Goal: Task Accomplishment & Management: Complete application form

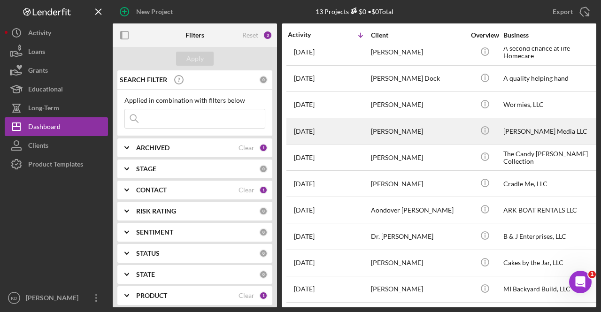
scroll to position [89, 0]
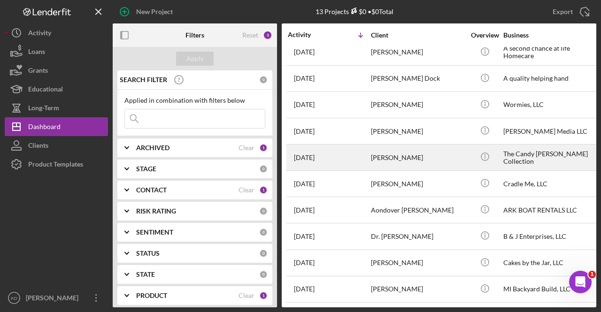
click at [531, 156] on div "The Candy [PERSON_NAME] Collection" at bounding box center [551, 157] width 94 height 25
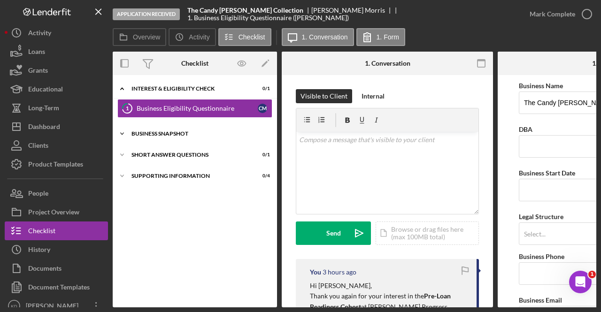
click at [183, 132] on div "Business Snapshot" at bounding box center [199, 134] width 134 height 6
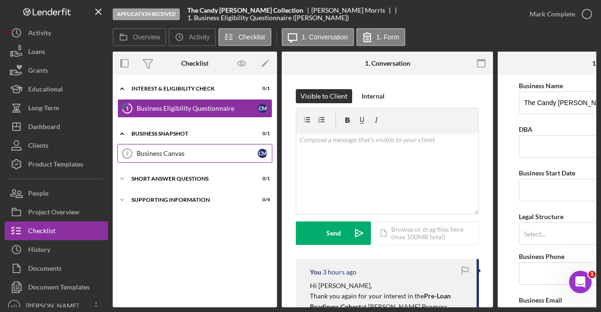
click at [169, 151] on div "Business Canvas" at bounding box center [197, 154] width 121 height 8
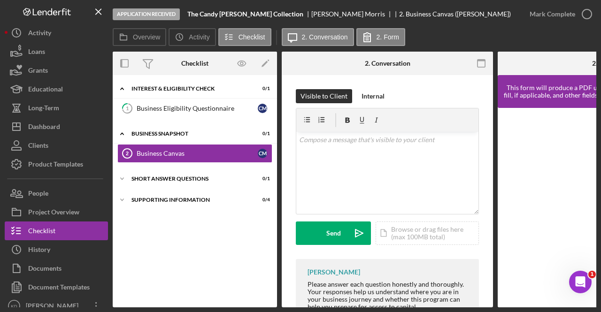
drag, startPoint x: 374, startPoint y: 308, endPoint x: 513, endPoint y: 299, distance: 139.3
click at [513, 299] on div "Overview Internal Workflow Stage Application Received Icon/Dropdown Arrow Archi…" at bounding box center [355, 180] width 484 height 256
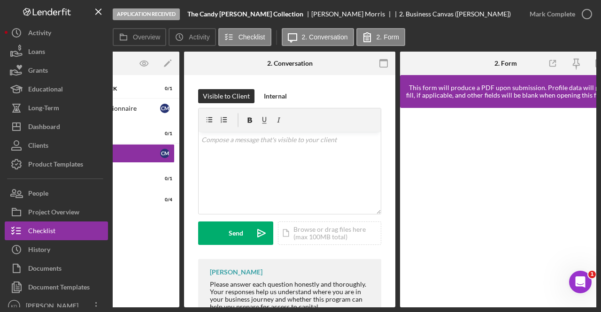
scroll to position [0, 113]
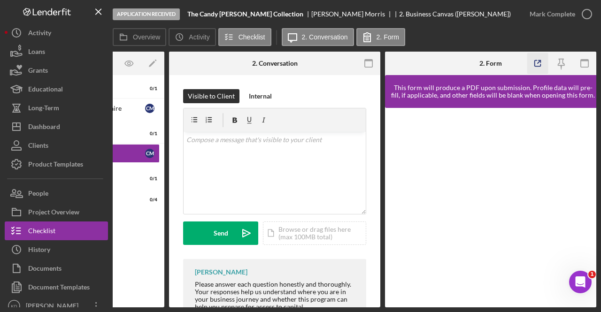
click at [539, 66] on icon "button" at bounding box center [538, 64] width 6 height 6
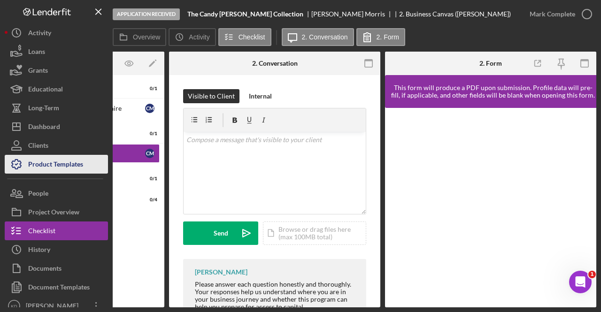
click at [63, 161] on div "Product Templates" at bounding box center [55, 165] width 55 height 21
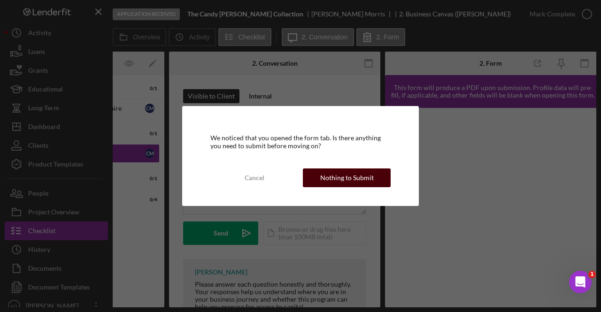
click at [335, 186] on div "Nothing to Submit" at bounding box center [347, 178] width 54 height 19
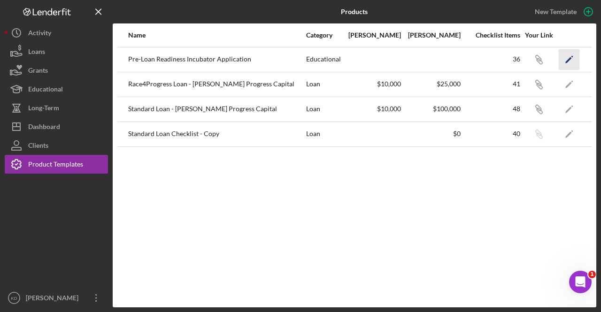
click at [574, 62] on icon "Icon/Edit" at bounding box center [569, 59] width 21 height 21
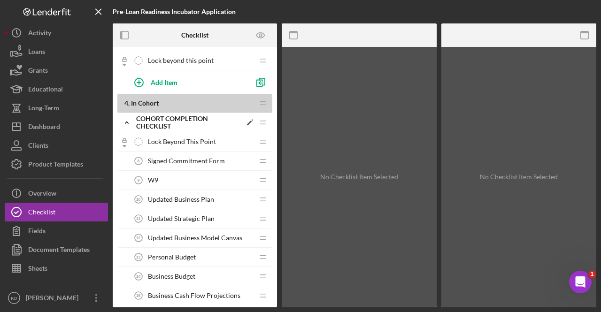
scroll to position [611, 0]
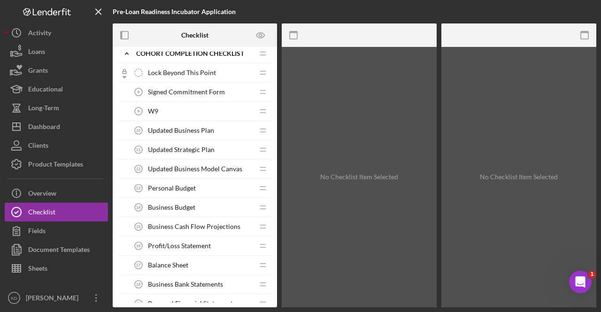
click at [193, 165] on span "Updated Business Model Canvas" at bounding box center [195, 169] width 94 height 8
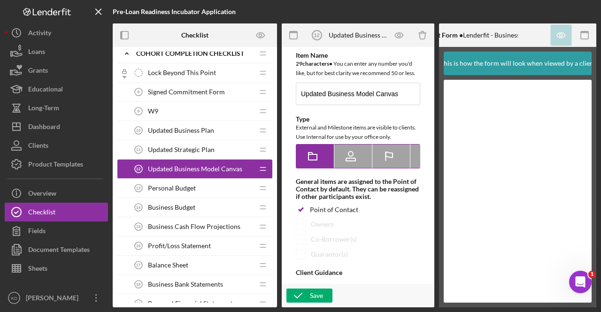
type textarea "<div> <table> <tbody> <tr> <td data-start="612" data-end="650" data-col-size="m…"
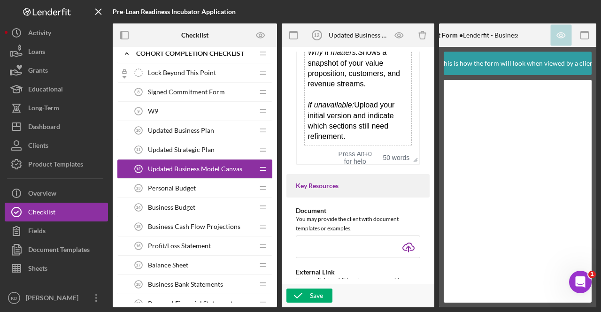
scroll to position [329, 0]
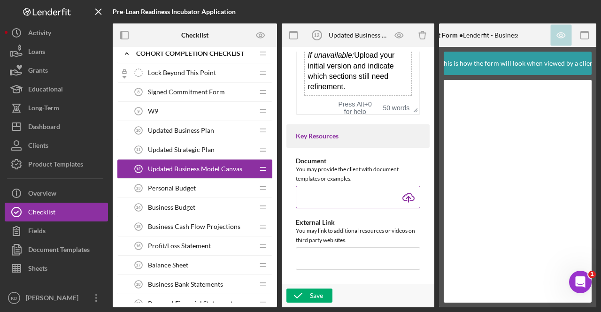
click at [398, 198] on input "file" at bounding box center [358, 197] width 125 height 23
type input "C:\fakepath\Updating Your Business Canvas.pdf"
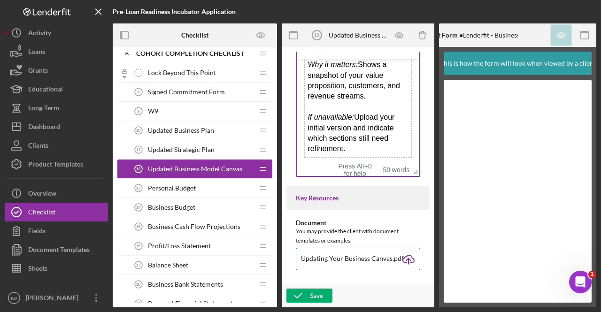
scroll to position [282, 0]
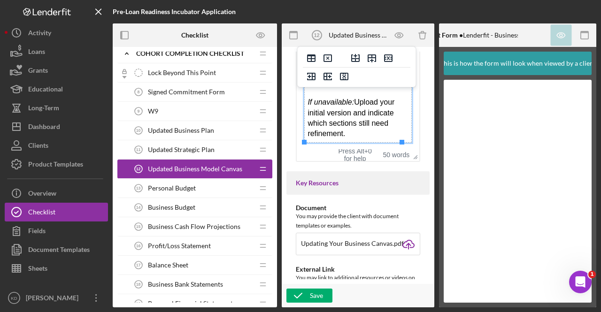
drag, startPoint x: 350, startPoint y: 134, endPoint x: 305, endPoint y: 104, distance: 53.2
click at [305, 104] on td "An updated version of the canvas submitted with your application. Refine it bas…" at bounding box center [358, 60] width 107 height 164
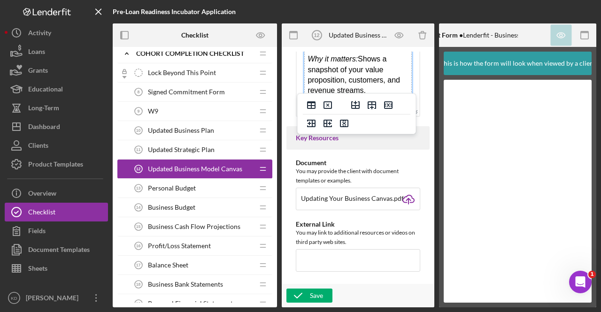
scroll to position [329, 0]
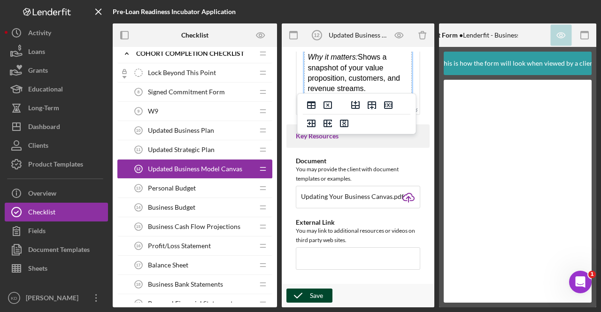
click at [304, 292] on icon "button" at bounding box center [298, 295] width 23 height 23
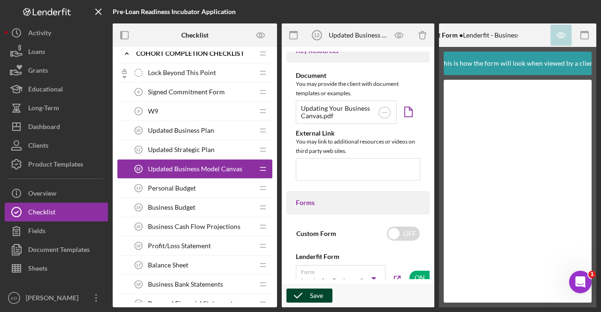
scroll to position [423, 0]
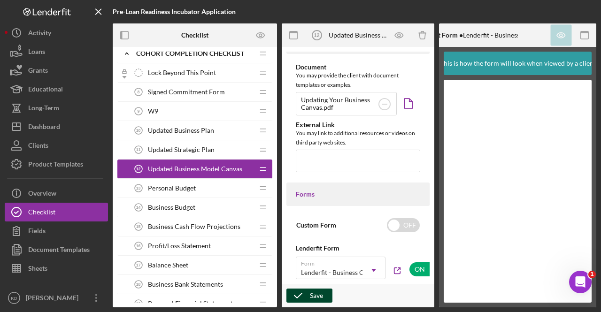
click at [311, 296] on div "Save" at bounding box center [316, 296] width 13 height 14
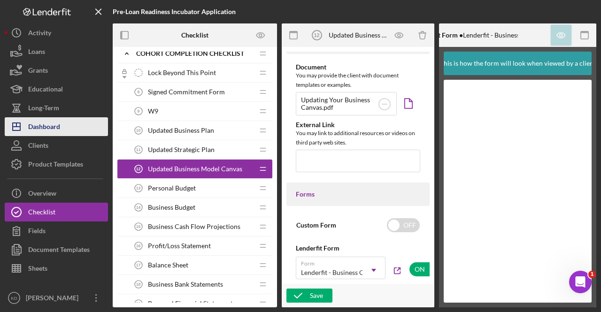
click at [52, 131] on div "Dashboard" at bounding box center [44, 127] width 32 height 21
